Goal: Find specific page/section: Find specific page/section

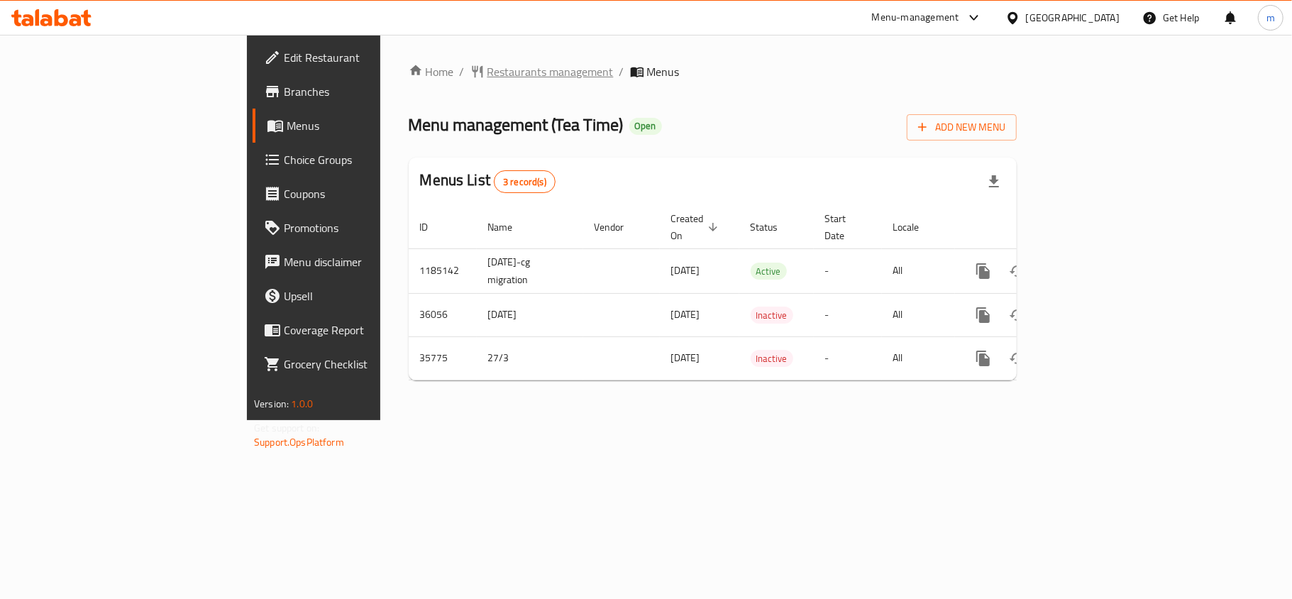
click at [487, 72] on span "Restaurants management" at bounding box center [550, 71] width 126 height 17
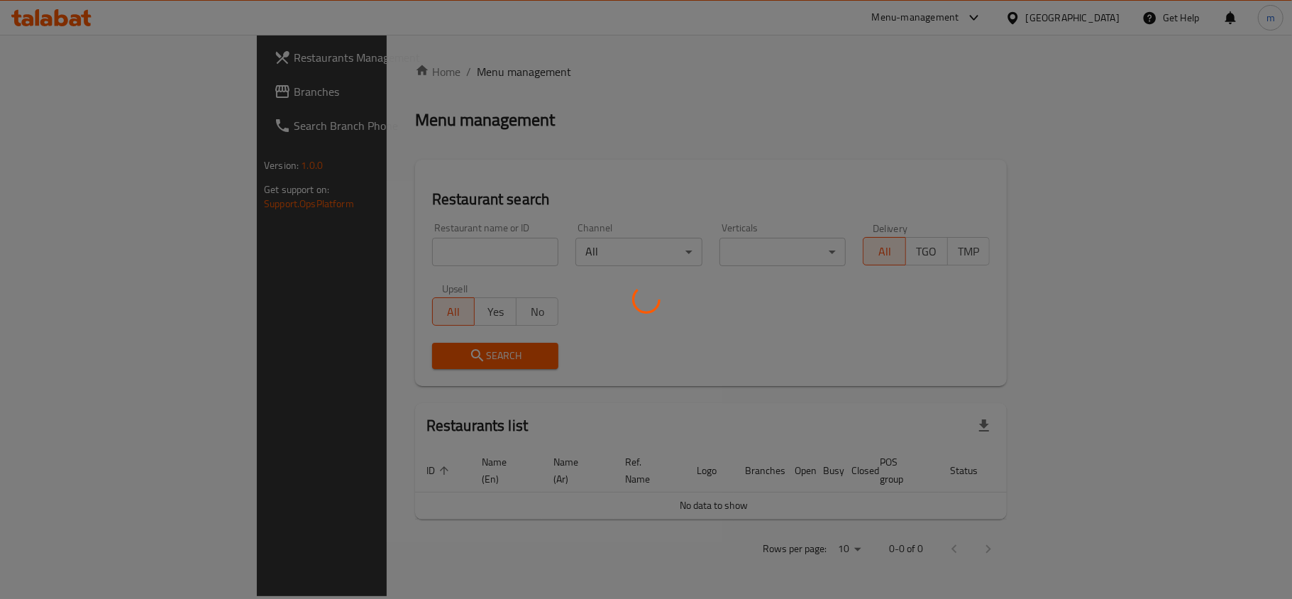
click at [404, 244] on div at bounding box center [646, 299] width 1292 height 599
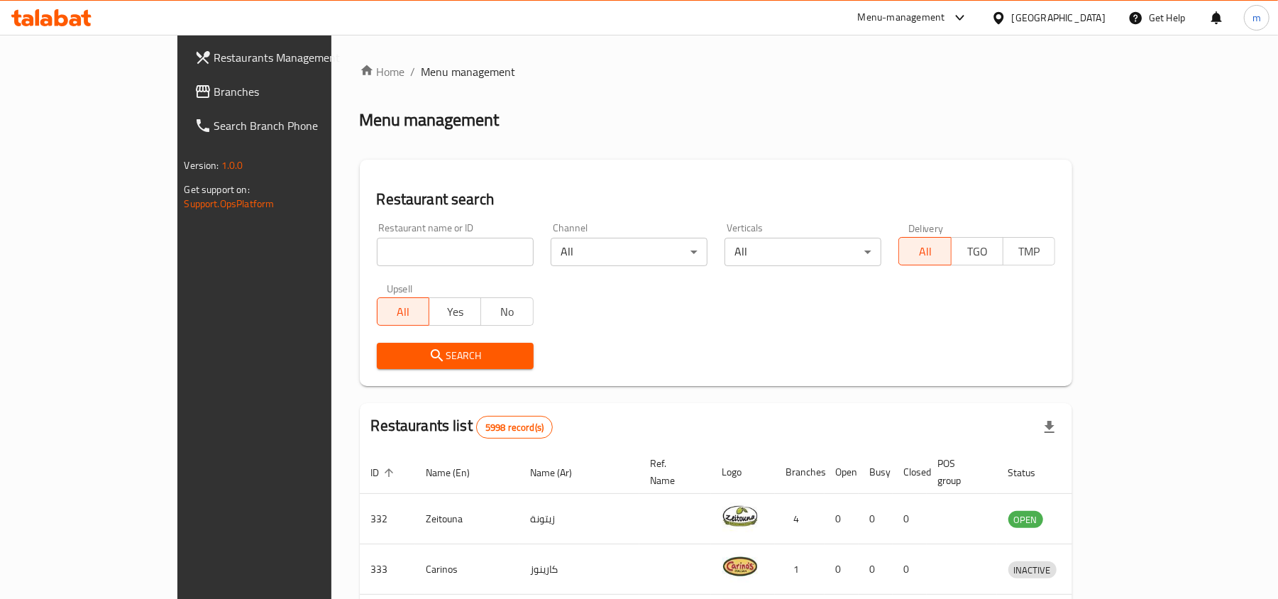
click at [389, 251] on input "search" at bounding box center [455, 252] width 157 height 28
click at [384, 239] on input "search" at bounding box center [455, 252] width 157 height 28
paste input "Mix paratha with [PERSON_NAME] and egg topping"
type input "Mix paratha with [PERSON_NAME] and egg topping"
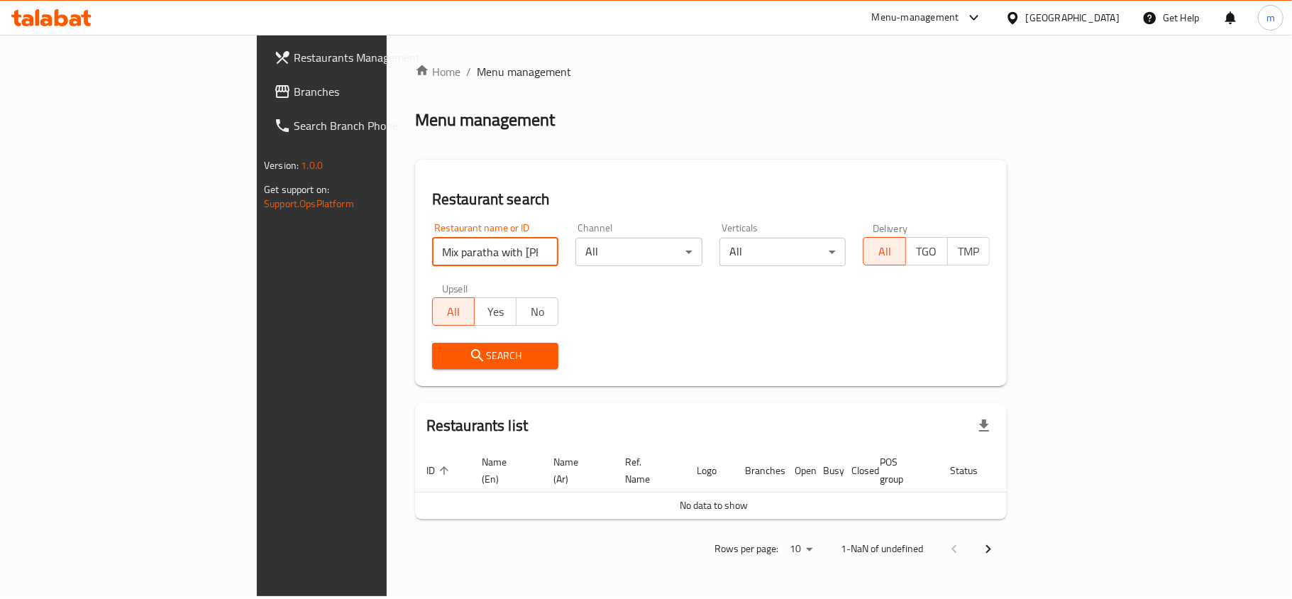
click at [475, 255] on input "Mix paratha with [PERSON_NAME] and egg topping" at bounding box center [495, 252] width 127 height 28
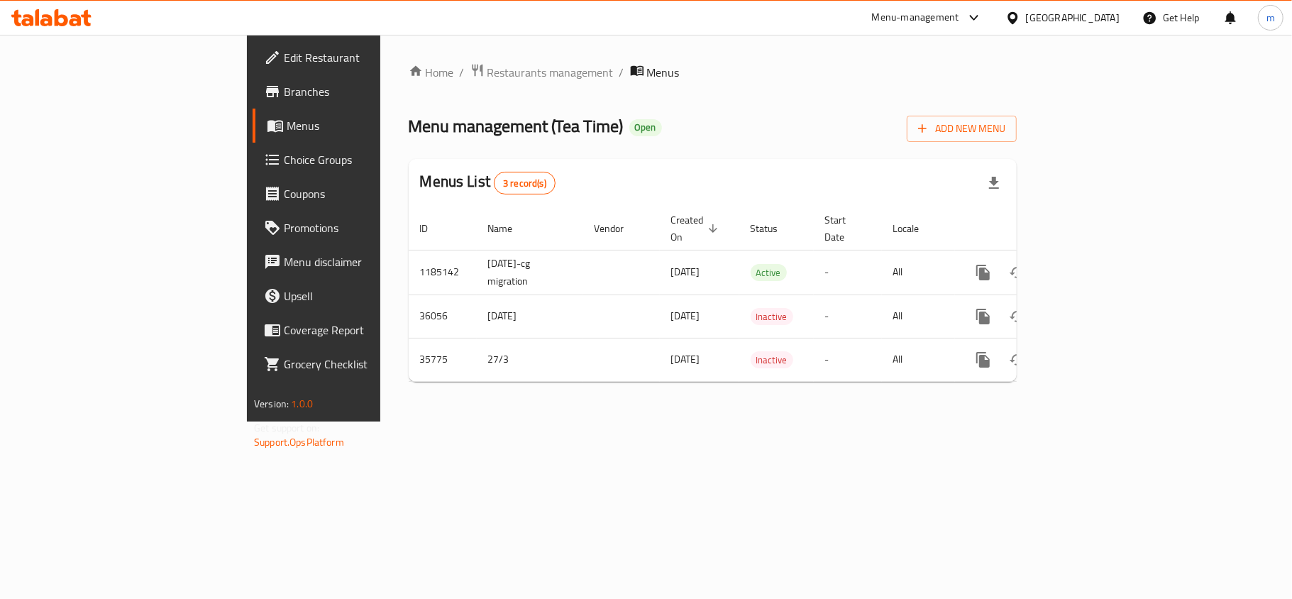
click at [409, 91] on div "Home / Restaurants management / Menus Menu management ( Tea Time ) Open Add New…" at bounding box center [713, 228] width 608 height 330
click at [487, 75] on span "Restaurants management" at bounding box center [550, 72] width 126 height 17
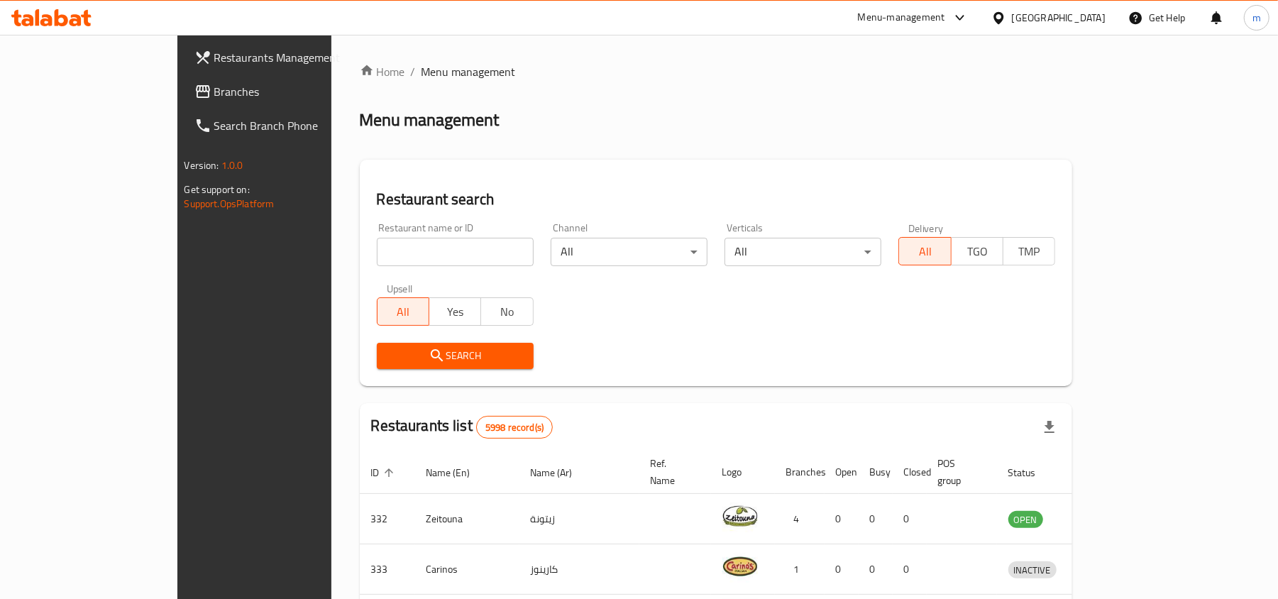
click at [377, 259] on input "search" at bounding box center [455, 252] width 157 height 28
paste input "18470"
type input "18470"
click button "Search" at bounding box center [455, 356] width 157 height 26
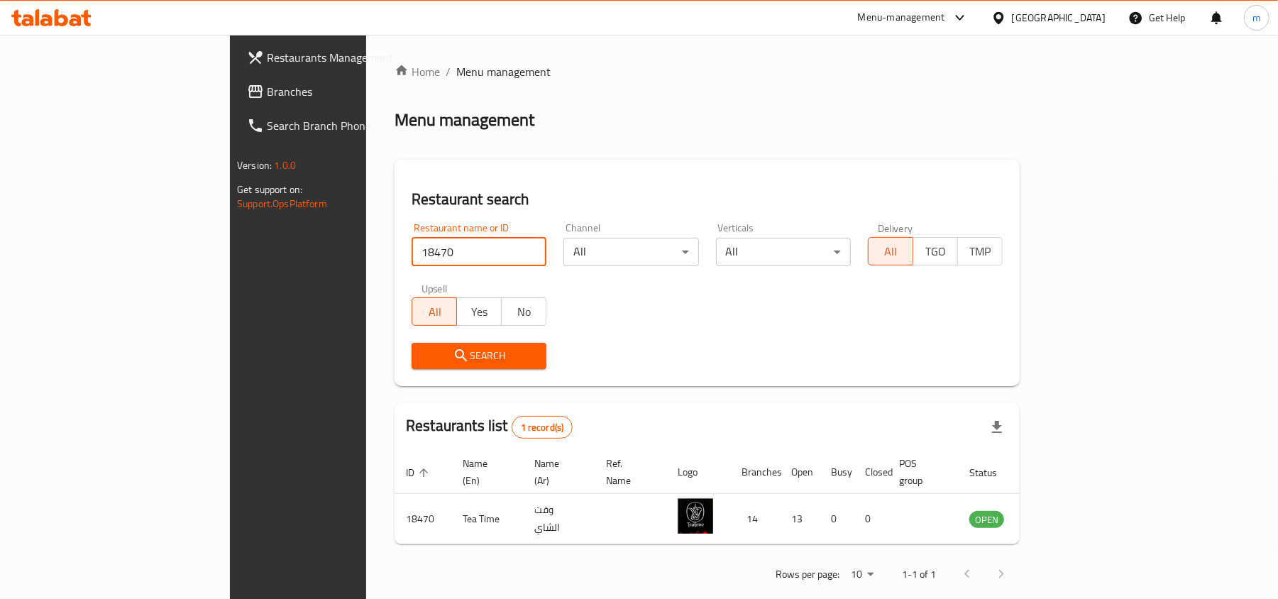
click at [1012, 16] on div at bounding box center [1001, 18] width 21 height 16
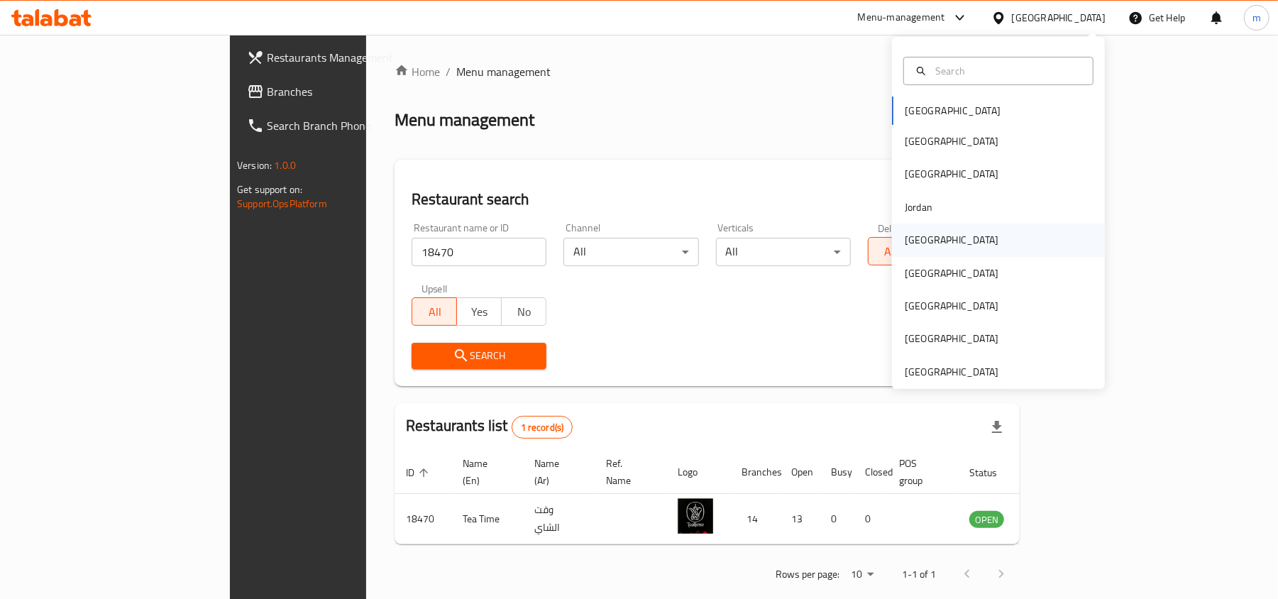
click at [926, 233] on div "Kuwait" at bounding box center [951, 239] width 116 height 33
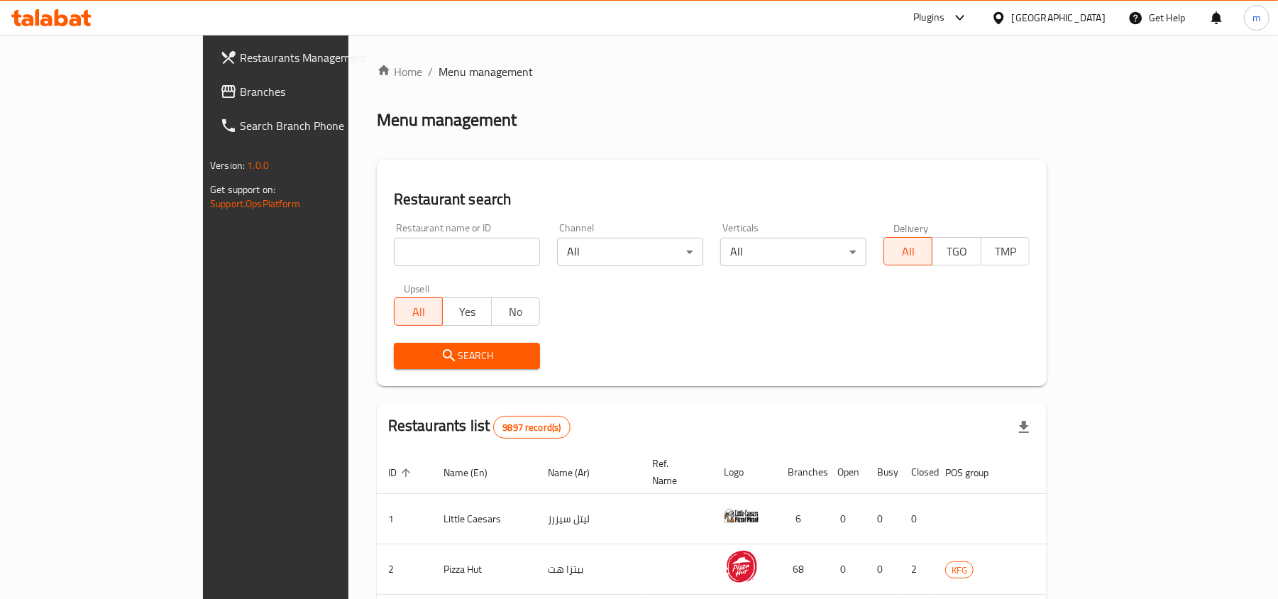
drag, startPoint x: 83, startPoint y: 89, endPoint x: 63, endPoint y: 13, distance: 79.1
click at [240, 89] on span "Branches" at bounding box center [322, 91] width 165 height 17
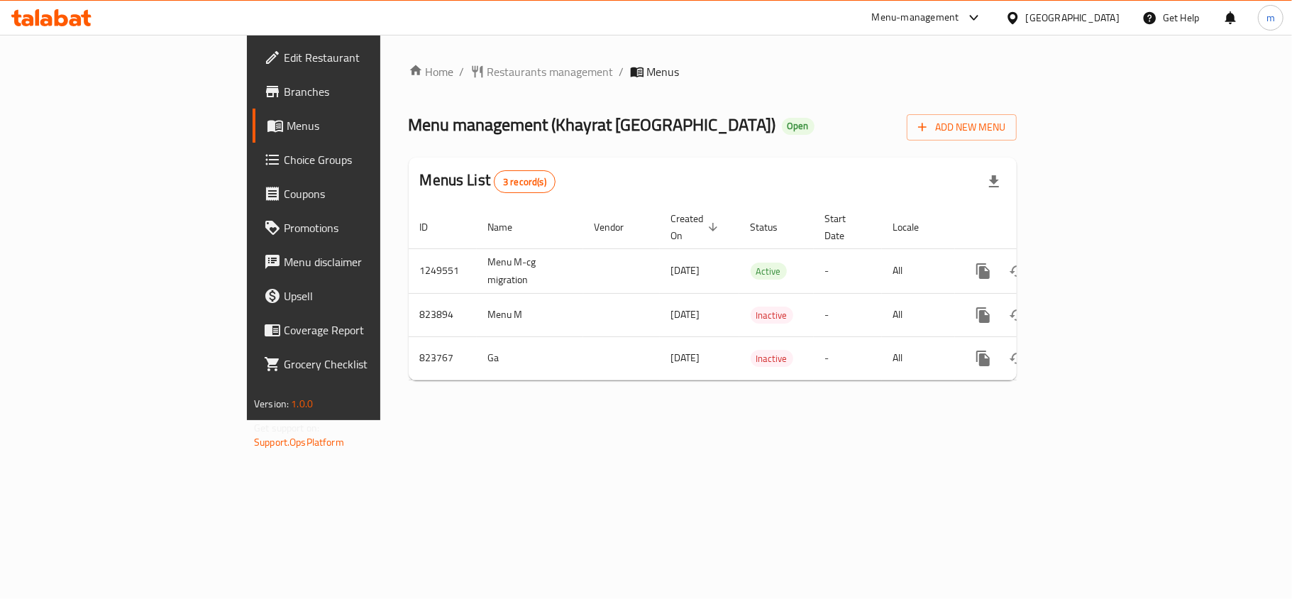
click at [409, 103] on div "Home / Restaurants management / Menus Menu management ( Khayrat Kuwait ) Open A…" at bounding box center [713, 227] width 608 height 328
click at [409, 82] on div "Home / Restaurants management / Menus Menu management ( Khayrat Kuwait ) Open A…" at bounding box center [713, 227] width 608 height 328
click at [487, 78] on span "Restaurants management" at bounding box center [550, 71] width 126 height 17
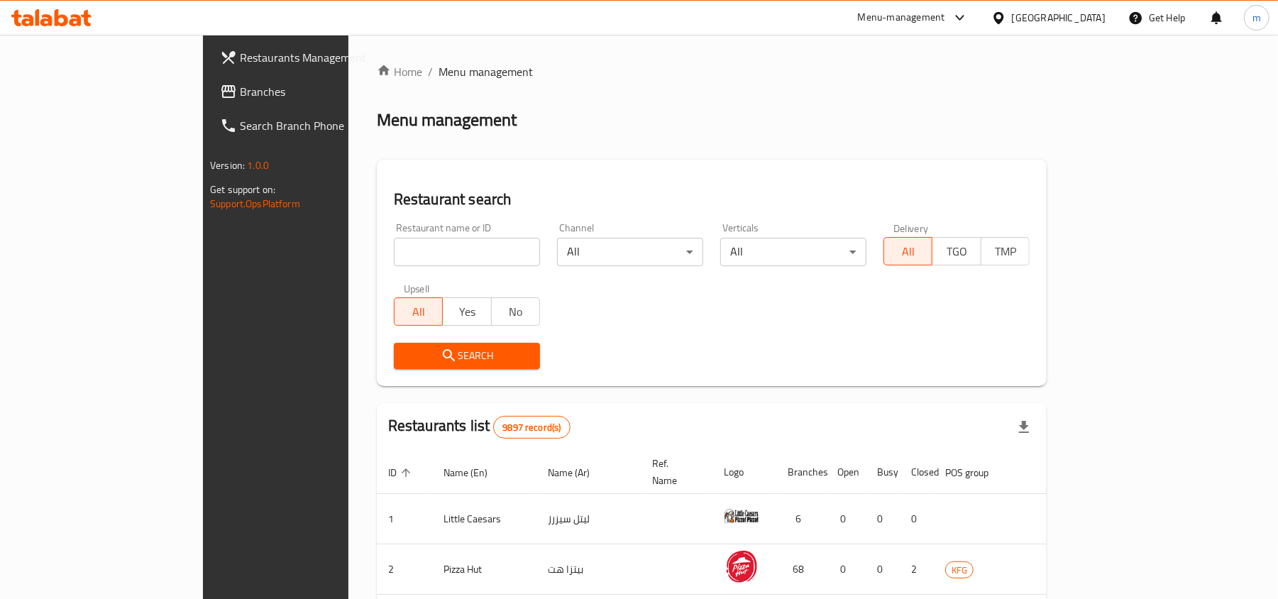
click at [394, 253] on input "search" at bounding box center [467, 252] width 146 height 28
paste input "655291"
type input "655291"
